Goal: Communication & Community: Participate in discussion

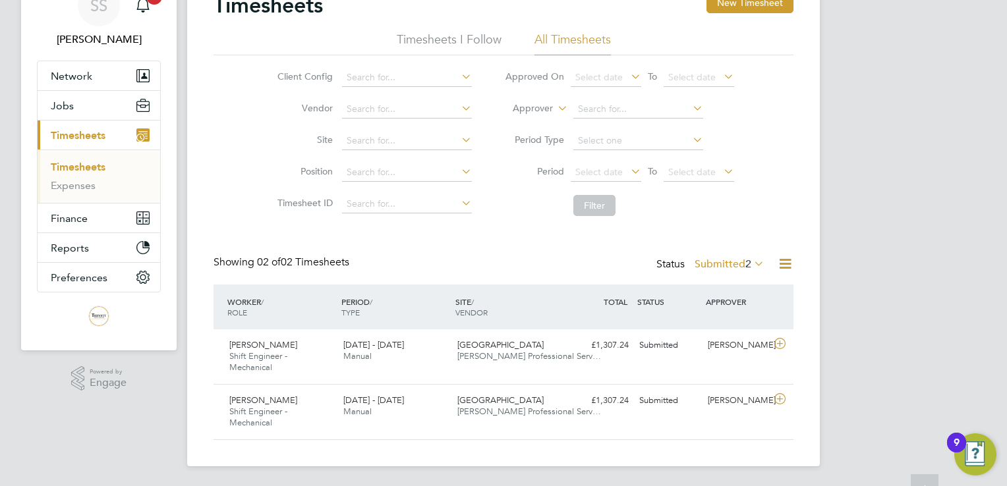
scroll to position [66, 0]
click at [440, 355] on div "[DATE] - [DATE] Manual" at bounding box center [395, 351] width 114 height 33
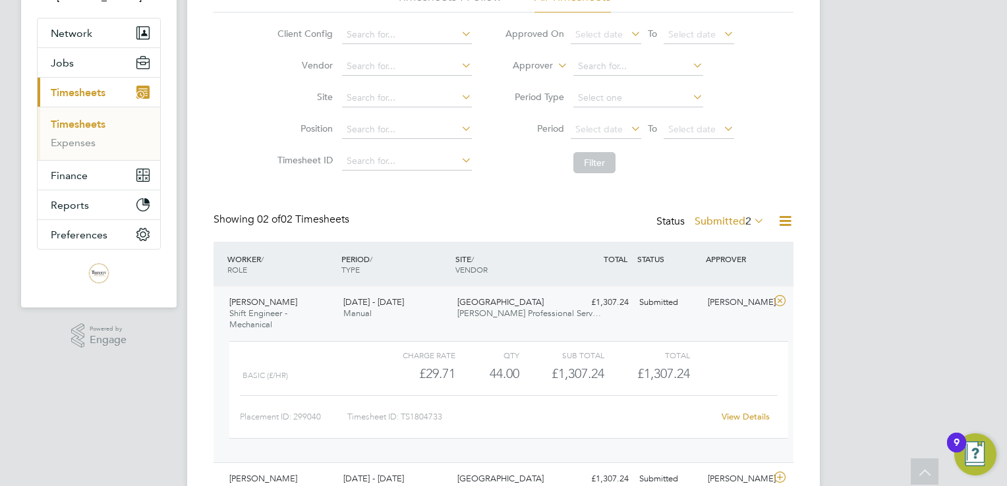
scroll to position [132, 0]
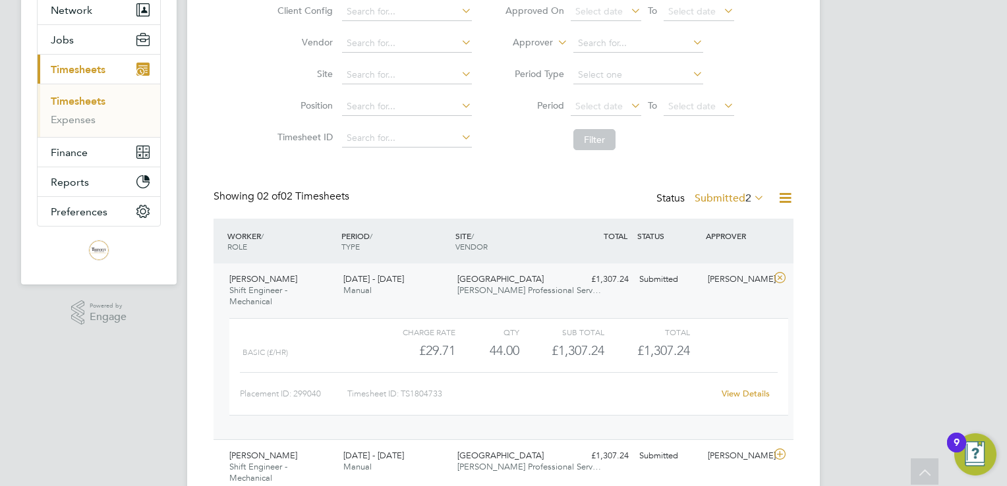
click at [746, 388] on link "View Details" at bounding box center [746, 393] width 48 height 11
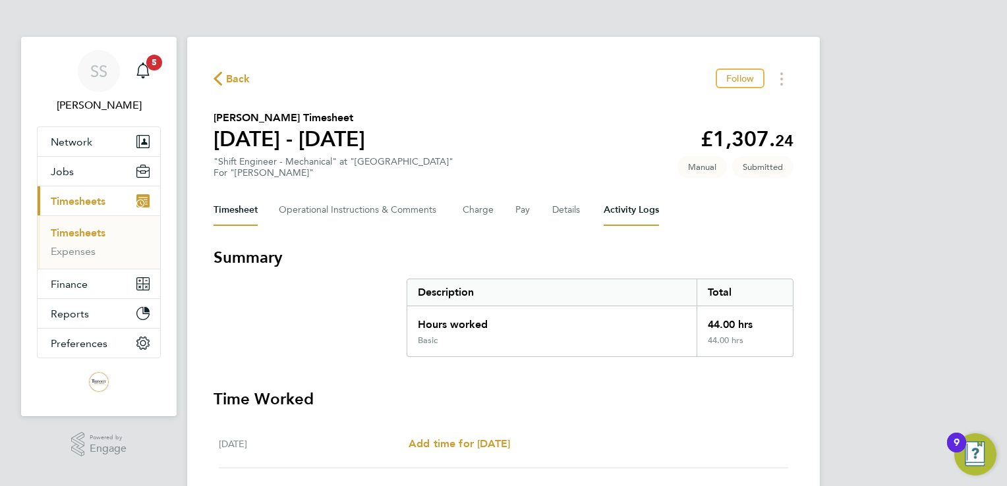
click at [635, 212] on Logs-tab "Activity Logs" at bounding box center [631, 210] width 55 height 32
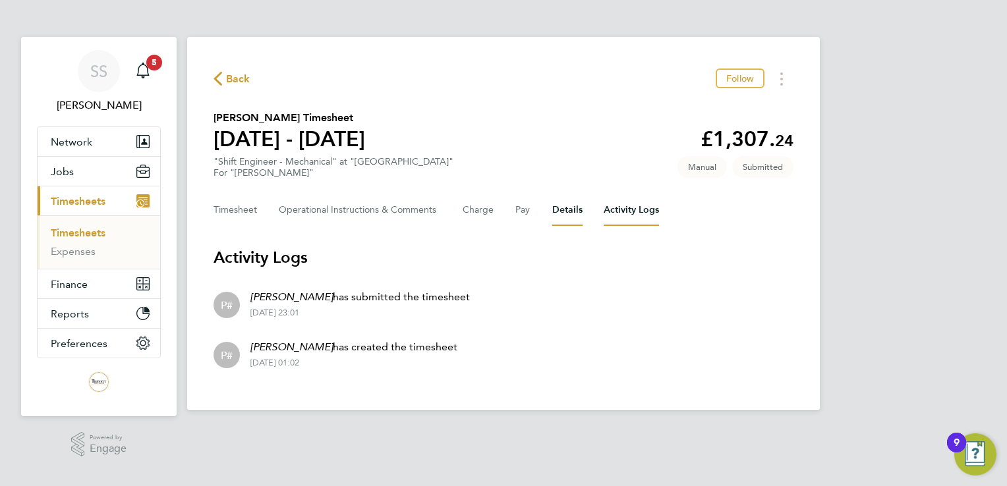
click at [573, 204] on button "Details" at bounding box center [567, 210] width 30 height 32
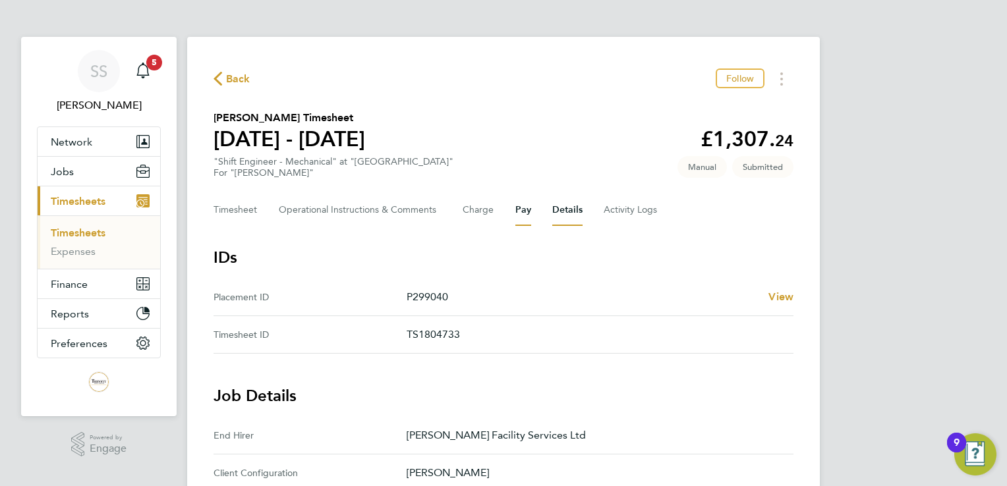
click at [520, 216] on button "Pay" at bounding box center [523, 210] width 16 height 32
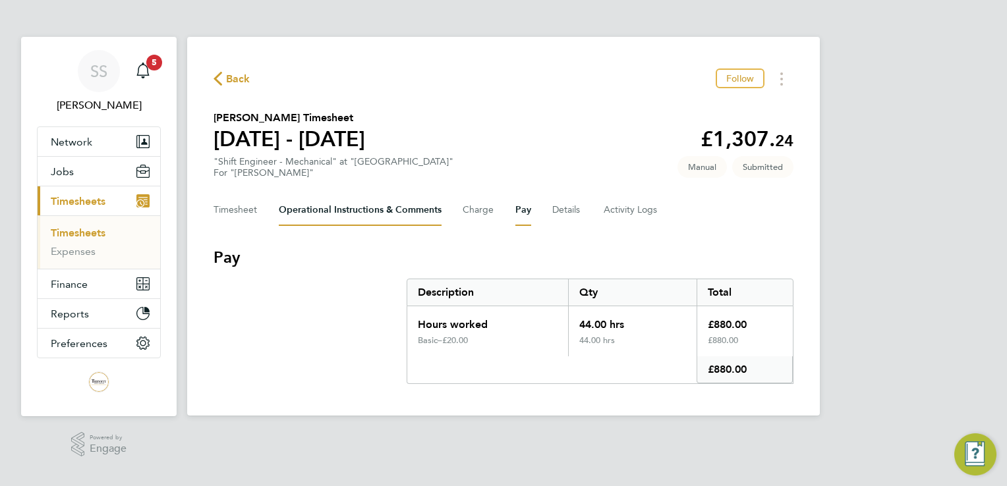
click at [404, 211] on Comments-tab "Operational Instructions & Comments" at bounding box center [360, 210] width 163 height 32
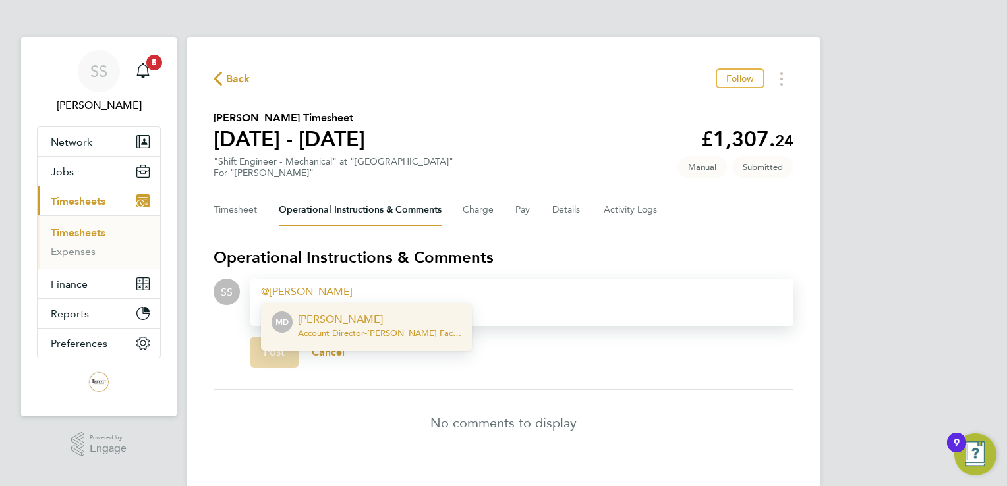
click at [406, 318] on p "[PERSON_NAME]" at bounding box center [379, 320] width 163 height 16
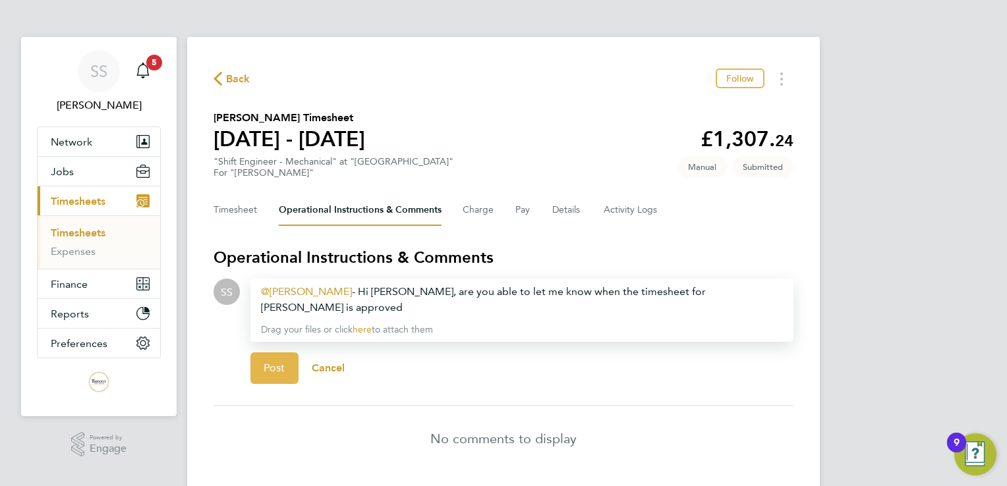
click at [270, 362] on span "Post" at bounding box center [275, 368] width 22 height 13
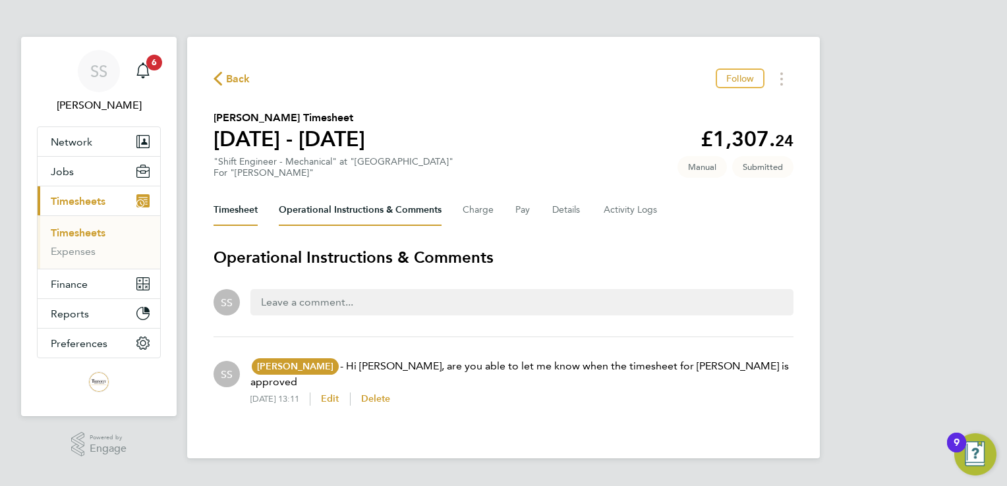
click at [230, 207] on button "Timesheet" at bounding box center [236, 210] width 44 height 32
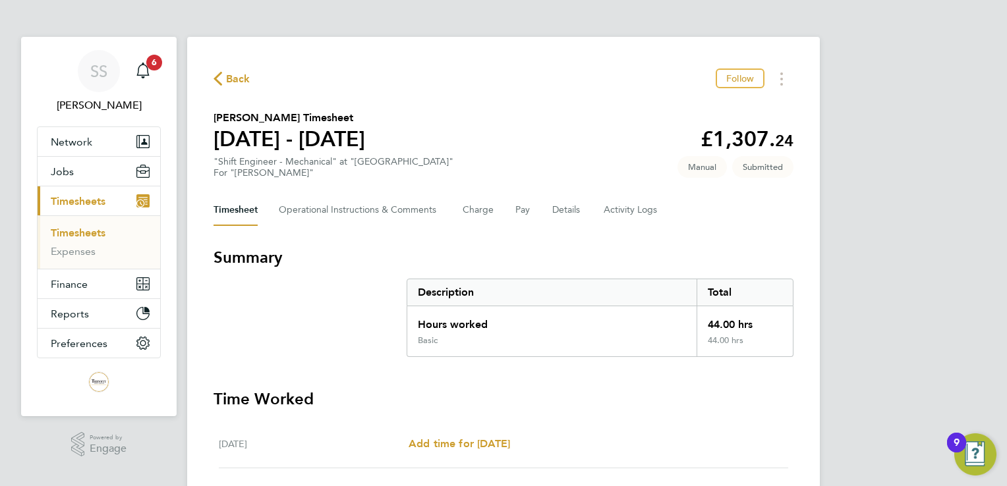
click at [235, 82] on span "Back" at bounding box center [238, 79] width 24 height 16
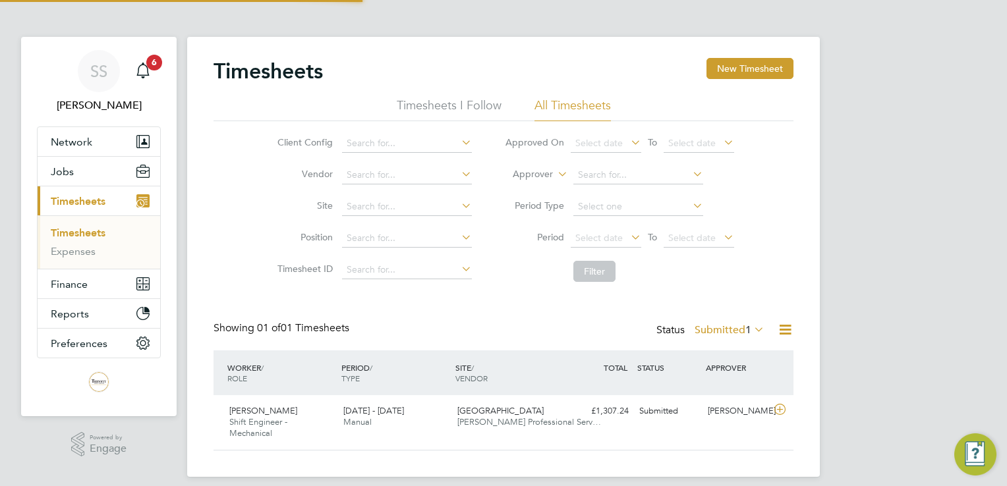
scroll to position [33, 115]
click at [725, 335] on label "Submitted 1" at bounding box center [730, 330] width 70 height 13
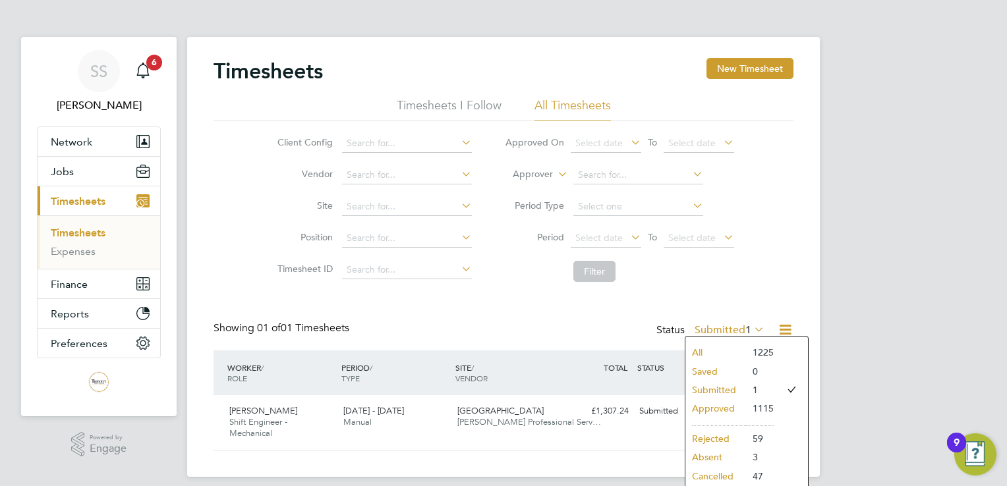
click at [738, 347] on li "All" at bounding box center [715, 352] width 61 height 18
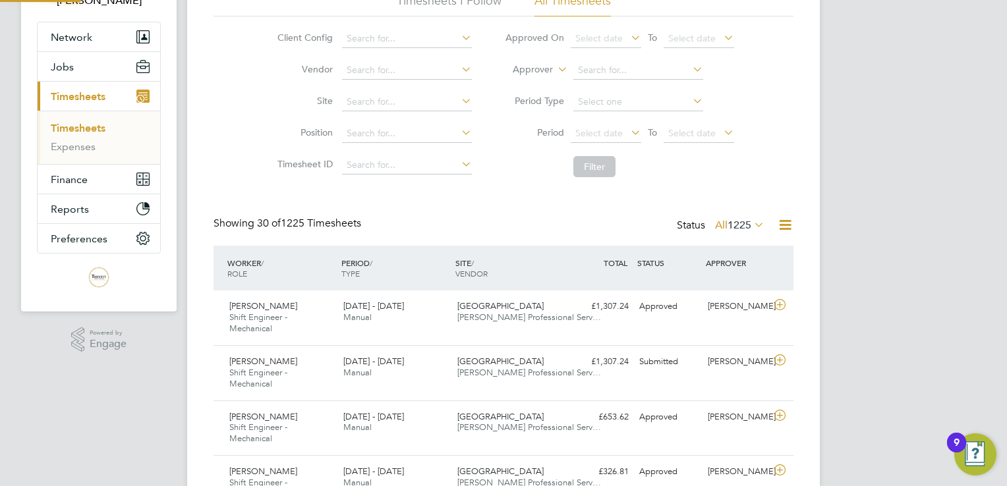
scroll to position [0, 0]
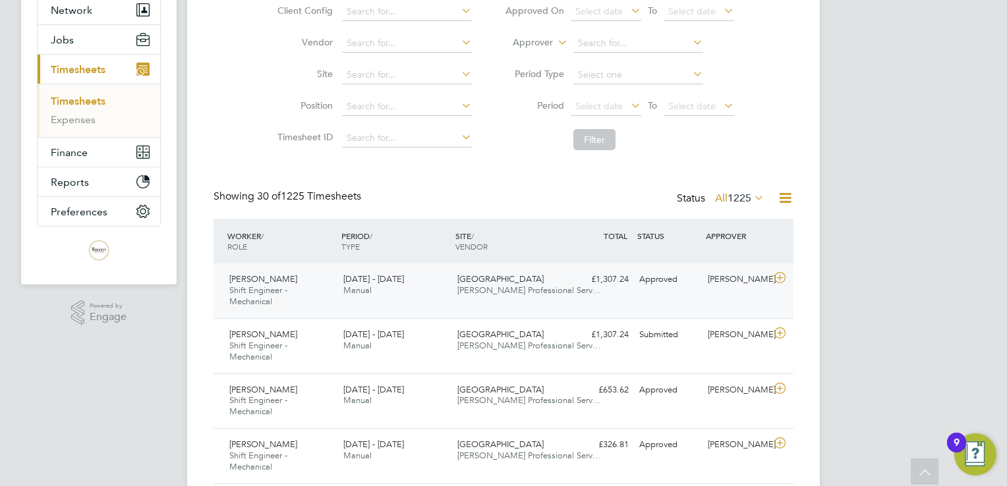
click at [569, 292] on div "Michael King Shift Engineer - Mechanical 16 - 22 Aug 2025 16 - 22 Aug 2025 Manu…" at bounding box center [504, 291] width 580 height 55
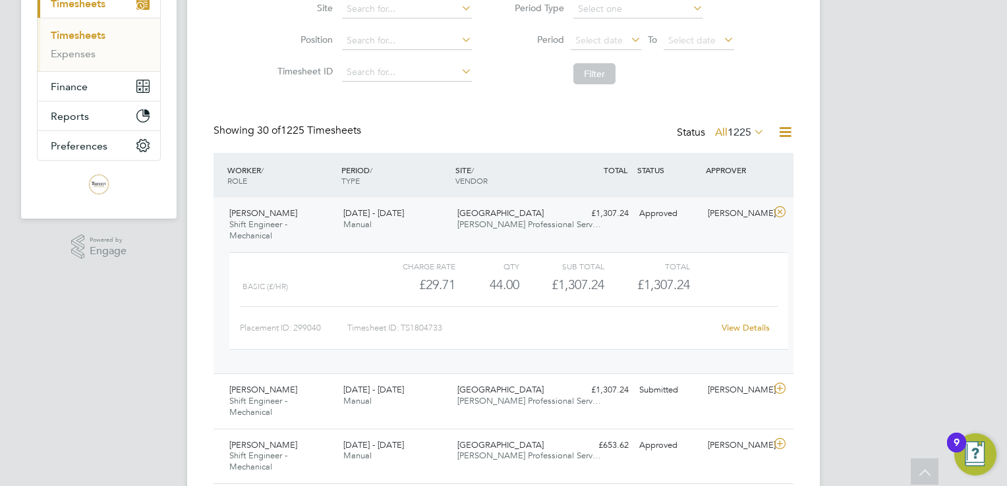
click at [752, 325] on link "View Details" at bounding box center [746, 327] width 48 height 11
